Goal: Task Accomplishment & Management: Complete application form

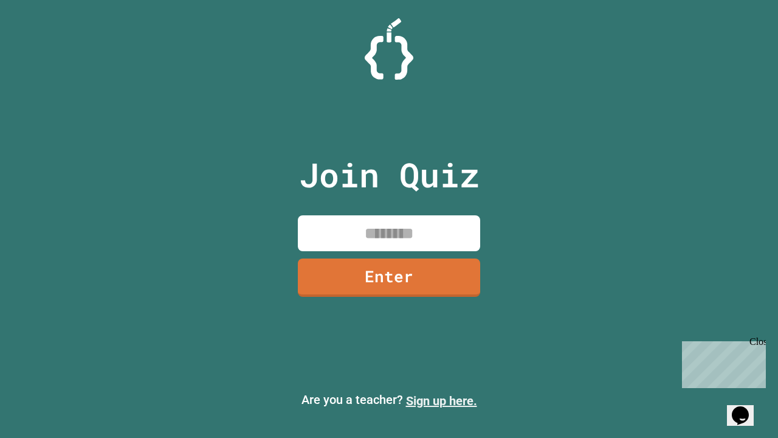
click at [442, 401] on link "Sign up here." at bounding box center [441, 400] width 71 height 15
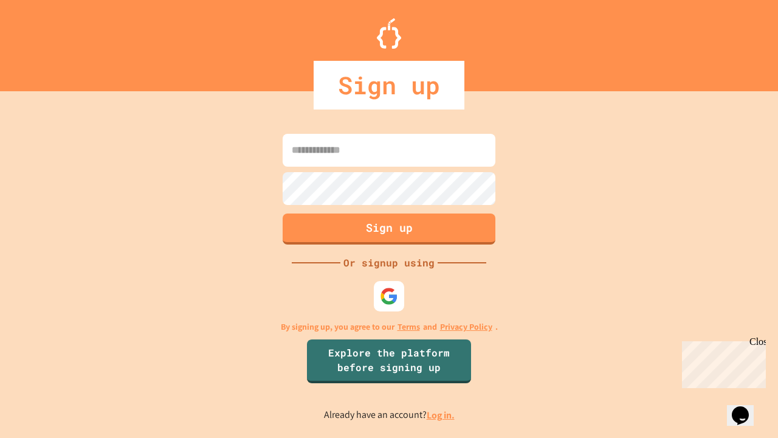
click at [442, 415] on link "Log in." at bounding box center [441, 415] width 28 height 13
